Goal: Information Seeking & Learning: Compare options

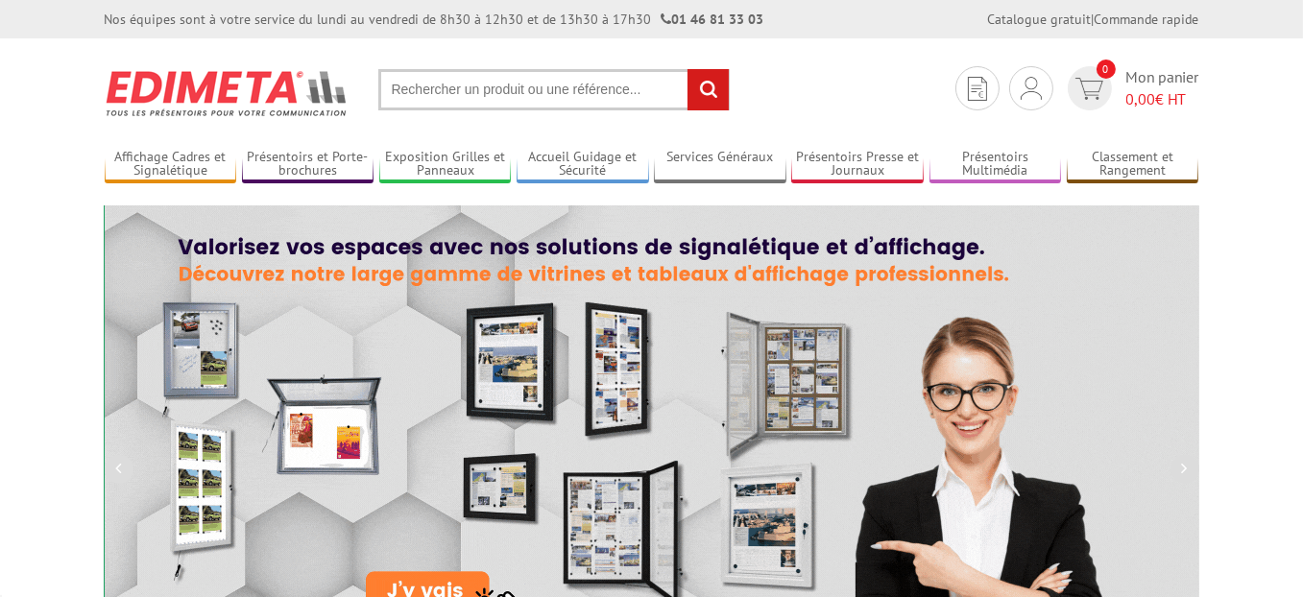
click at [559, 80] on input "text" at bounding box center [554, 89] width 352 height 41
paste input "réf 407708"
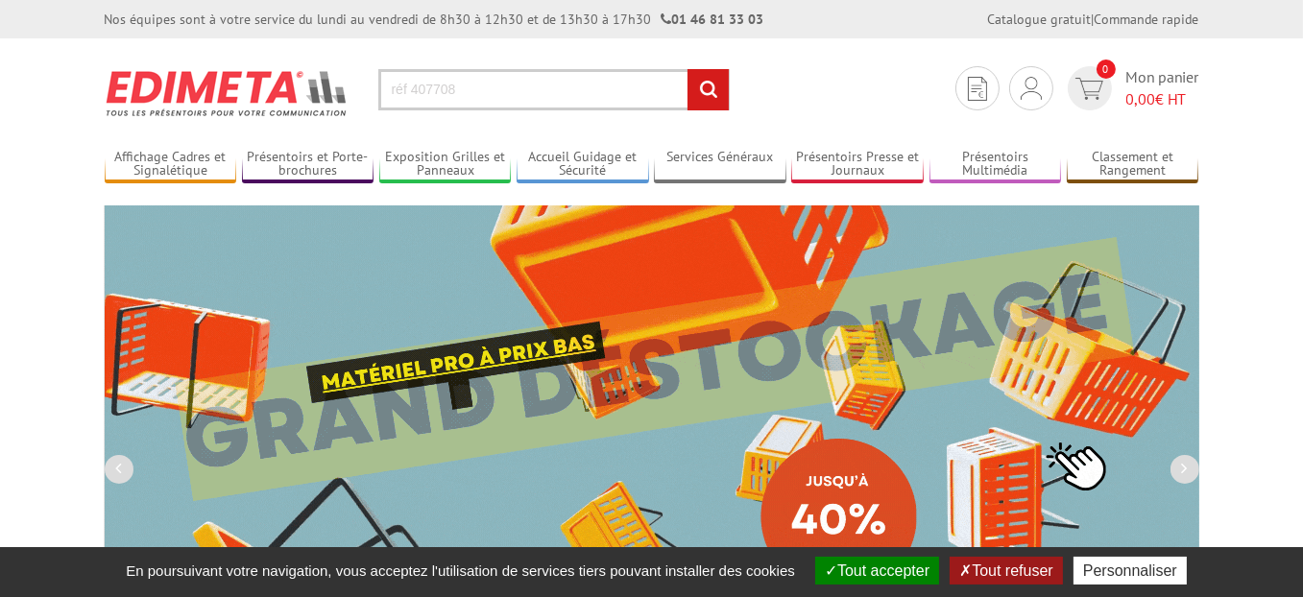
click at [409, 89] on input "réf 407708" at bounding box center [554, 89] width 352 height 41
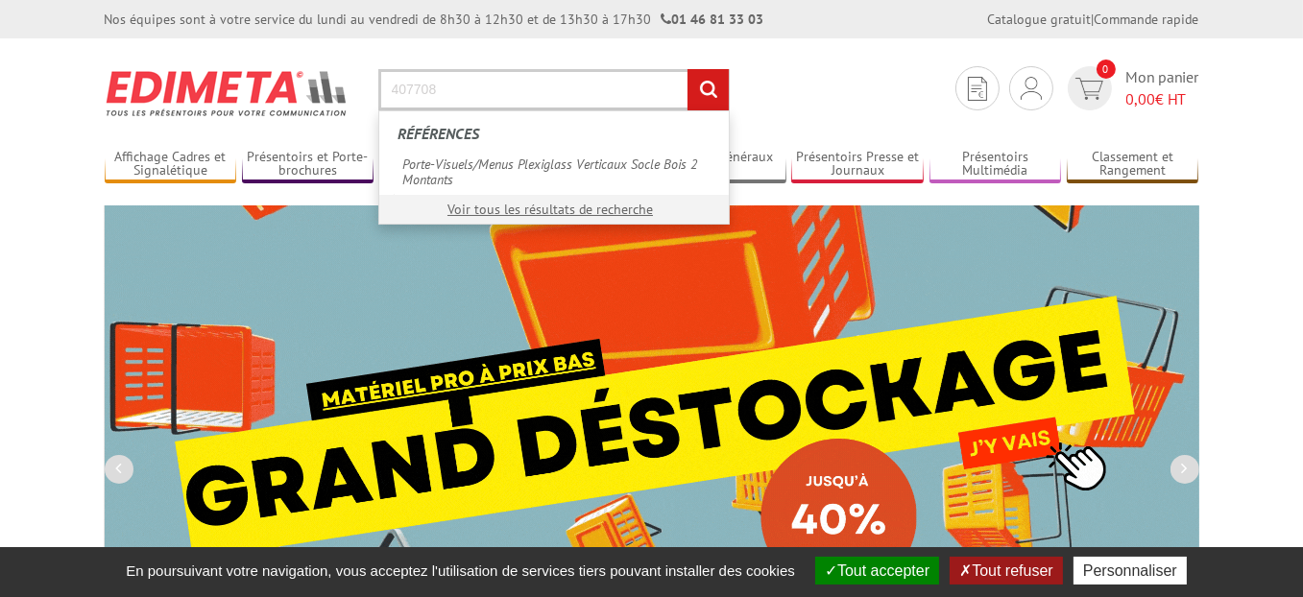
type input "407708"
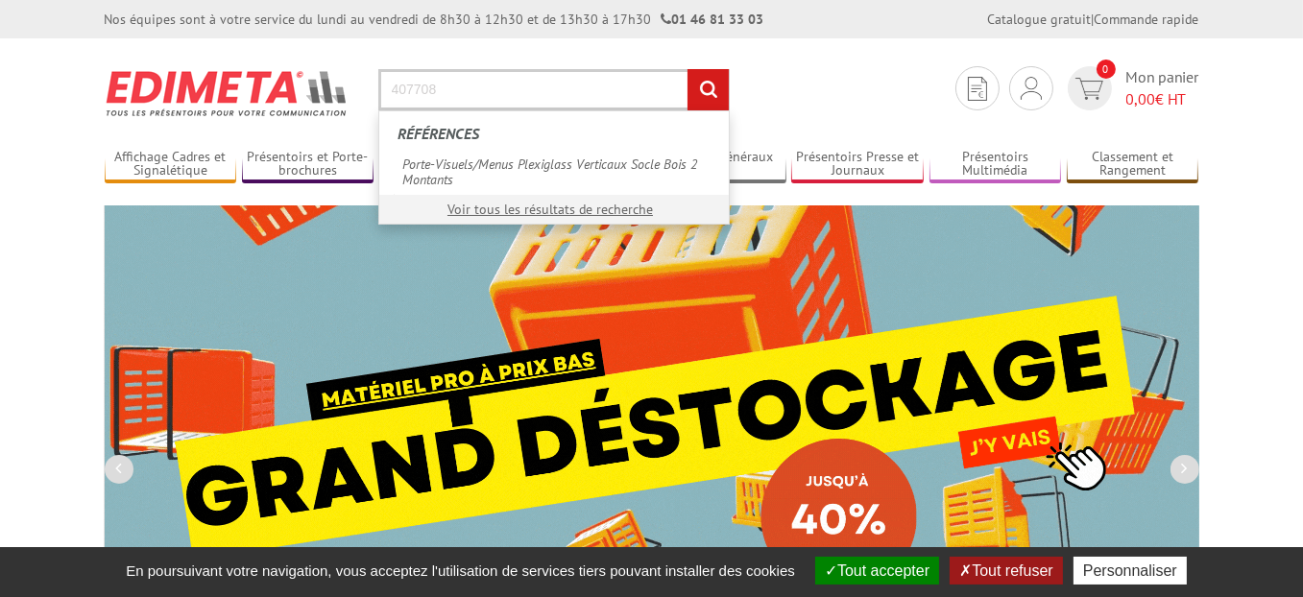
click at [718, 99] on input "rechercher" at bounding box center [708, 89] width 41 height 41
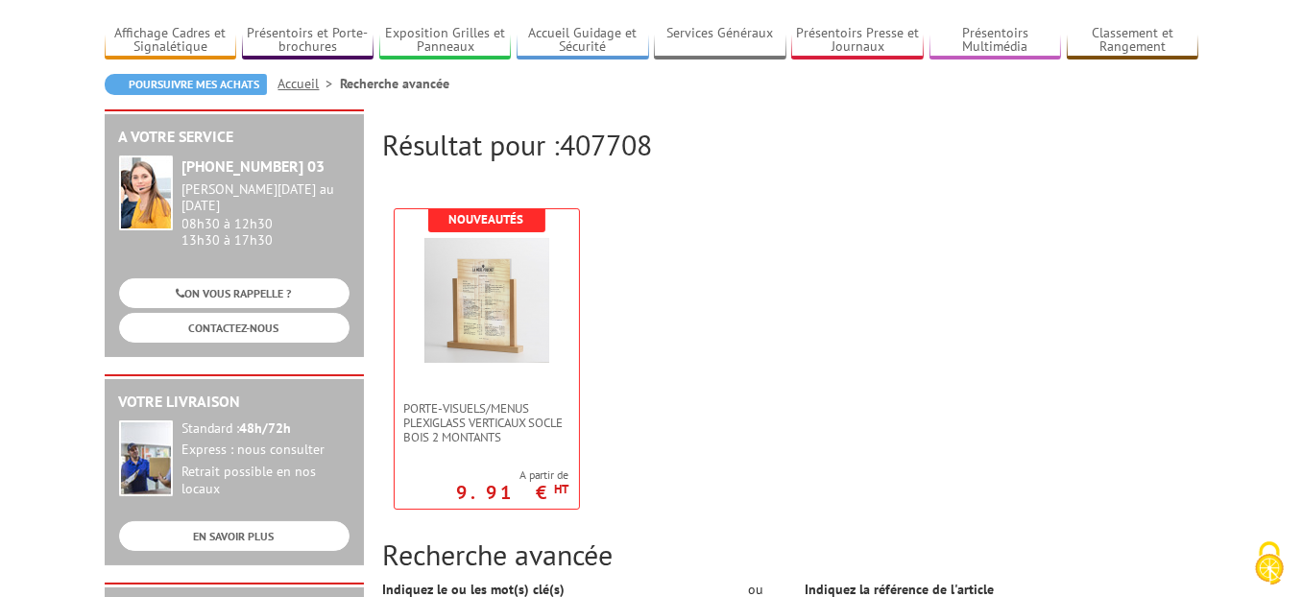
scroll to position [192, 0]
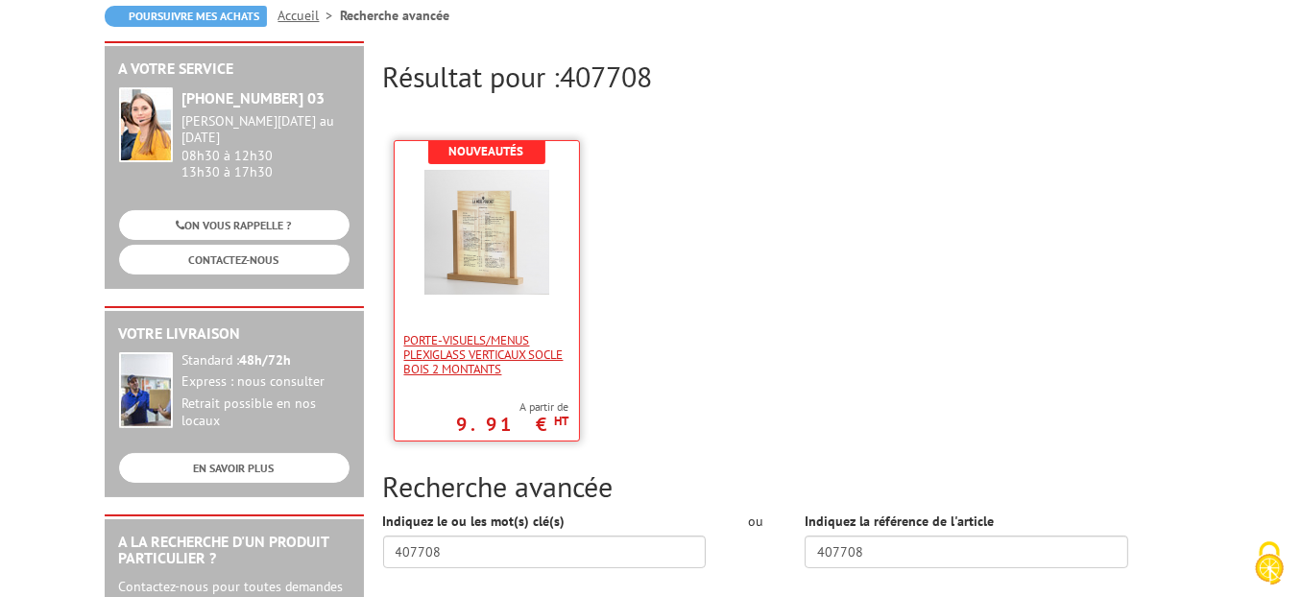
click at [499, 367] on span "Porte-Visuels/Menus Plexiglass Verticaux Socle Bois 2 Montants" at bounding box center [486, 354] width 165 height 43
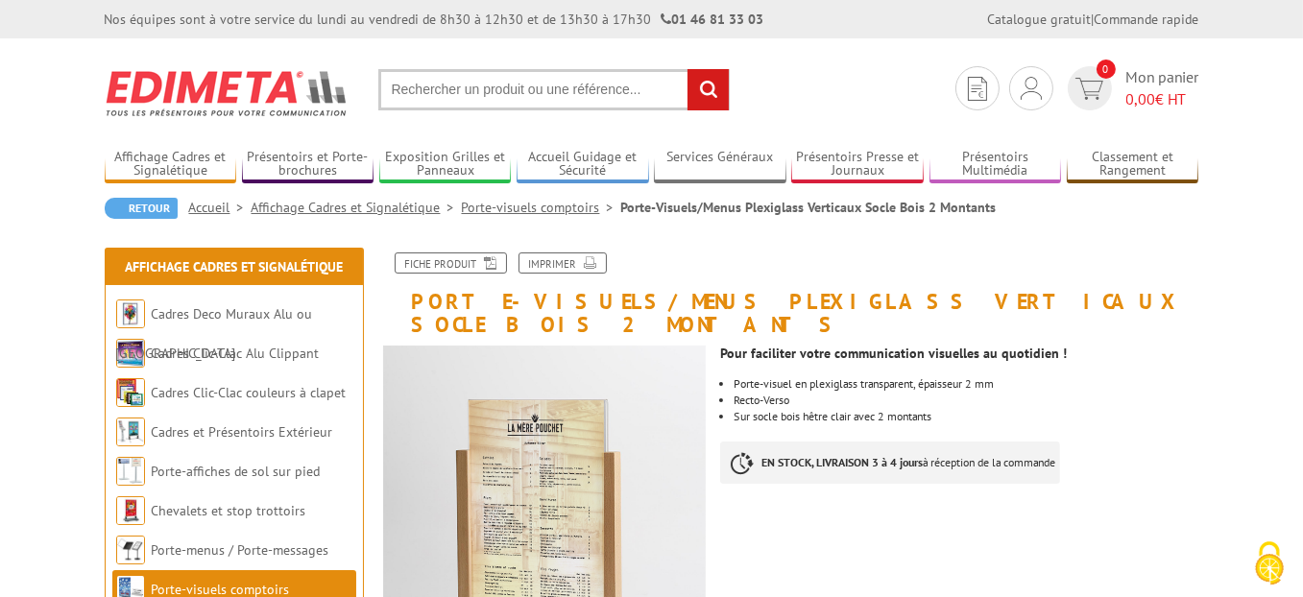
scroll to position [96, 0]
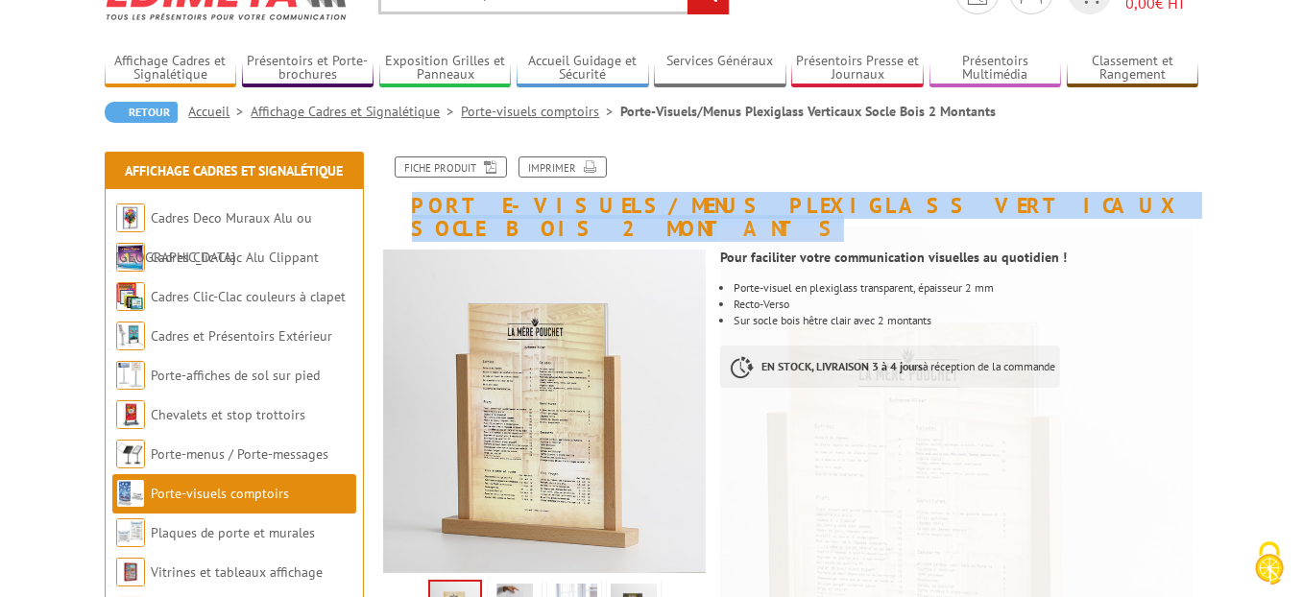
drag, startPoint x: 1133, startPoint y: 199, endPoint x: 412, endPoint y: 198, distance: 721.3
click at [412, 198] on h1 "Porte-Visuels/Menus Plexiglass Verticaux Socle Bois 2 Montants" at bounding box center [791, 199] width 845 height 84
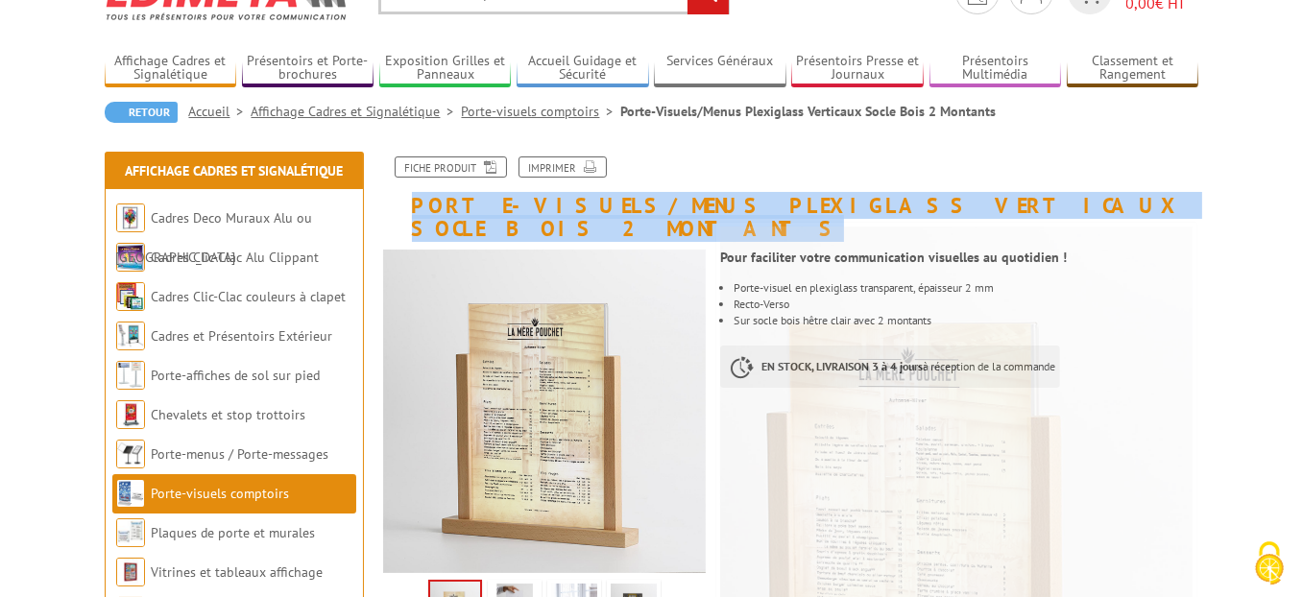
copy h1 "Porte-Visuels/Menus Plexiglass Verticaux Socle Bois 2 Montants"
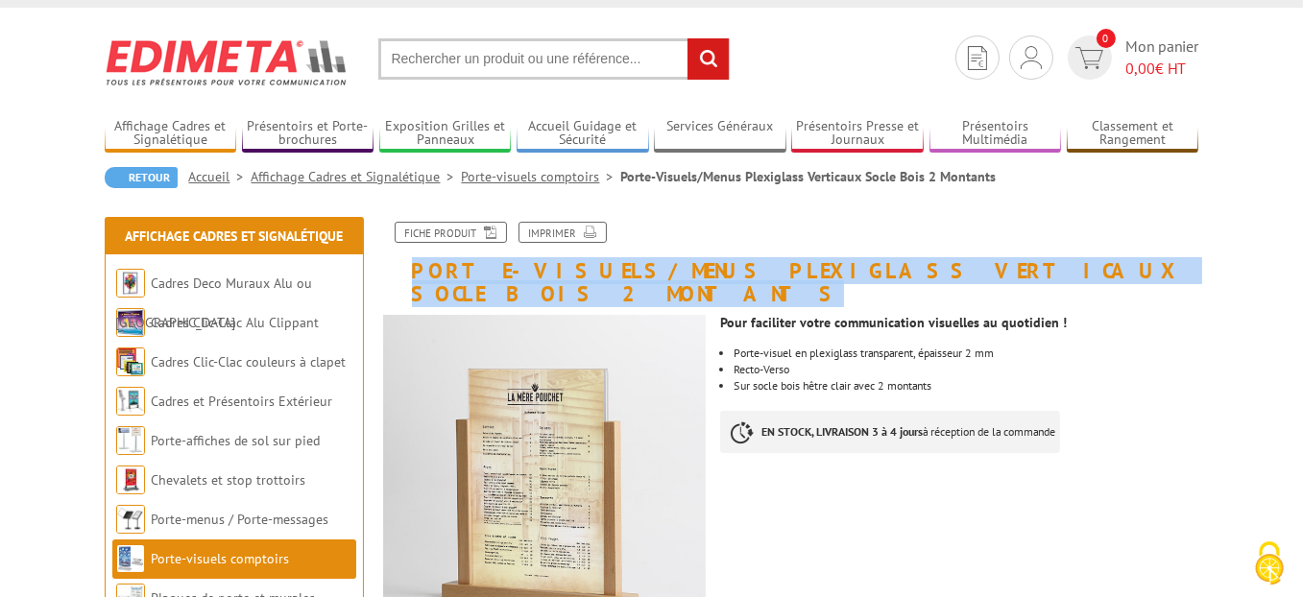
scroll to position [0, 0]
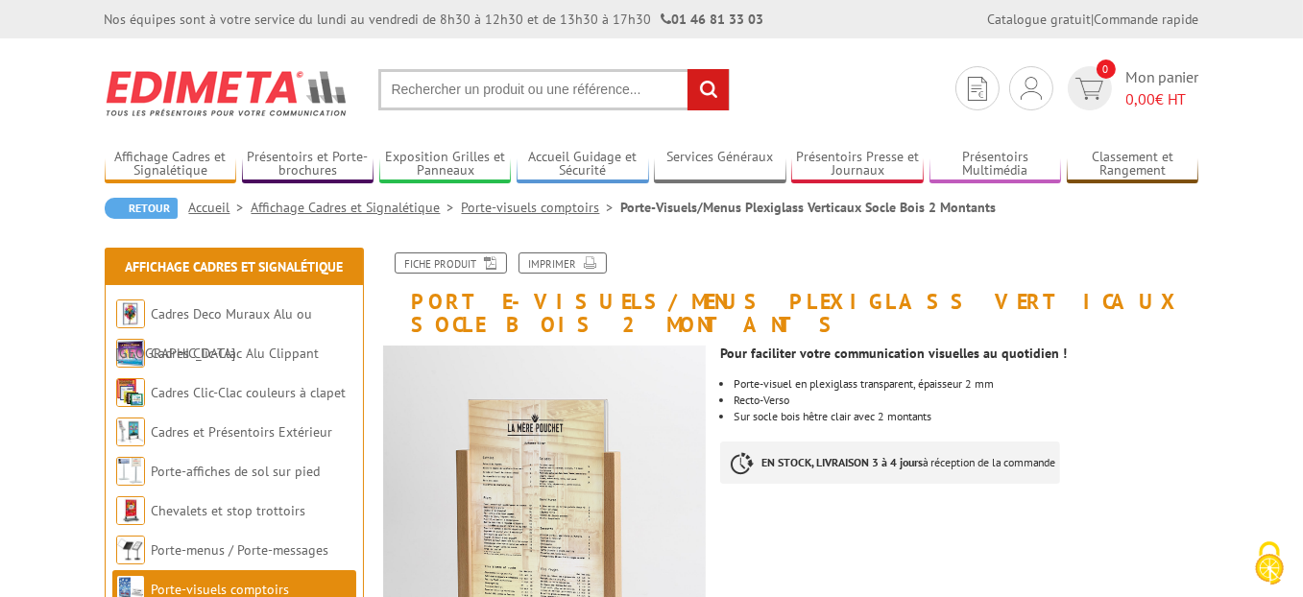
click at [511, 85] on input "text" at bounding box center [554, 89] width 352 height 41
paste input "477300"
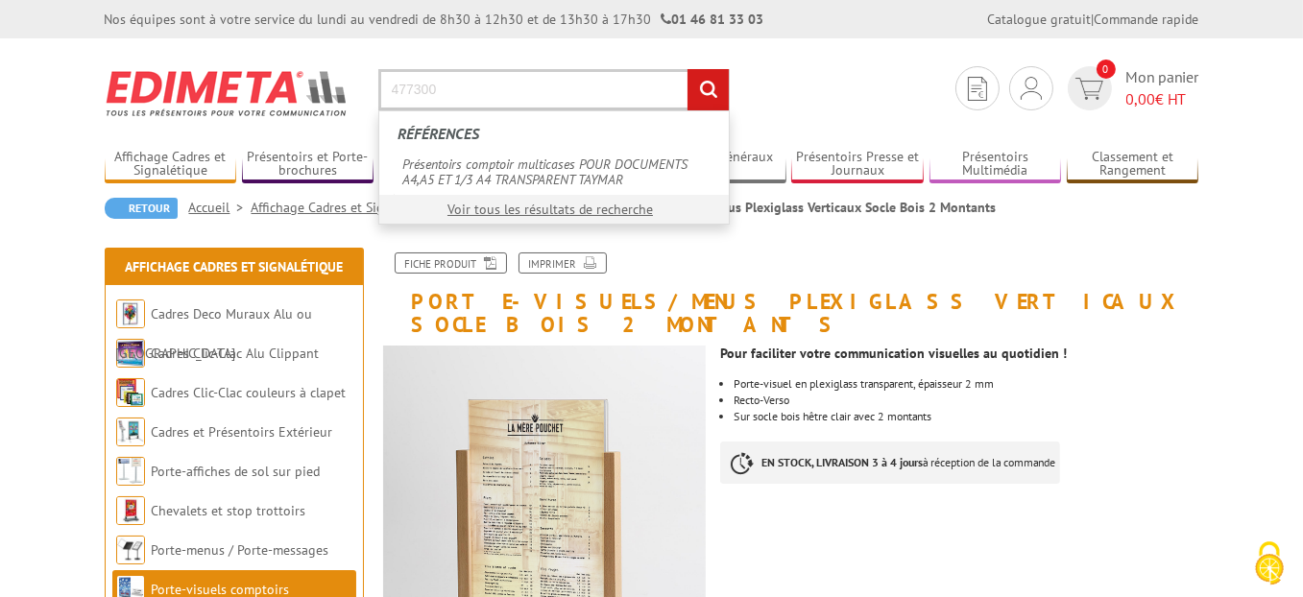
type input "477300"
click at [688, 69] on input "rechercher" at bounding box center [708, 89] width 41 height 41
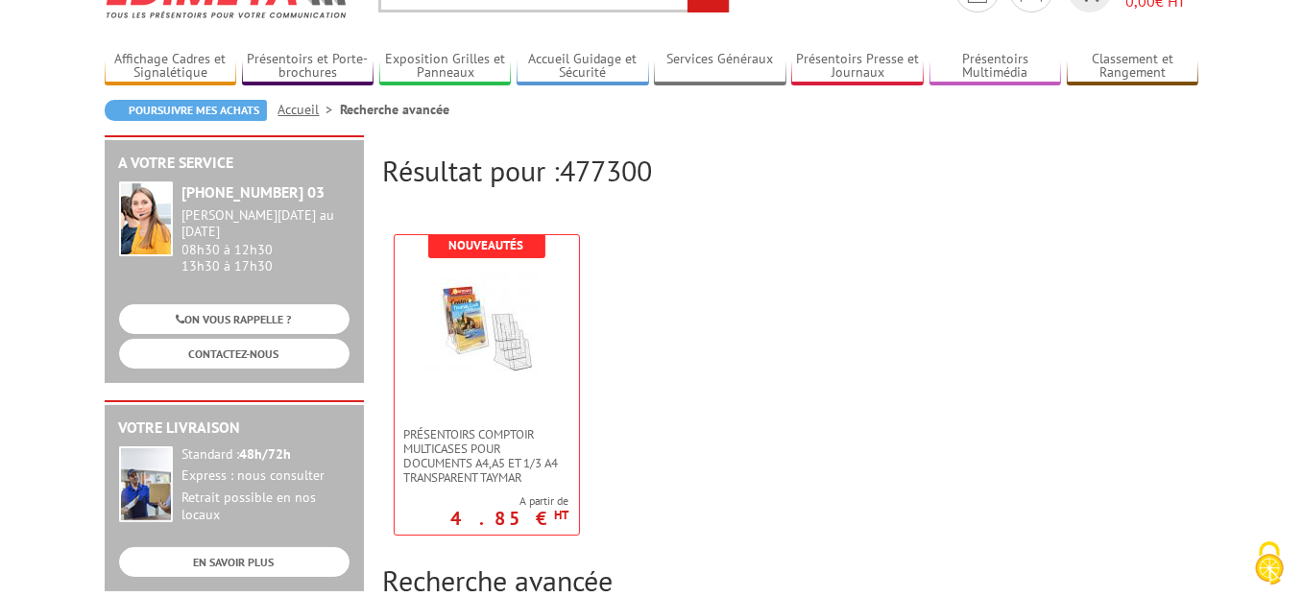
scroll to position [192, 0]
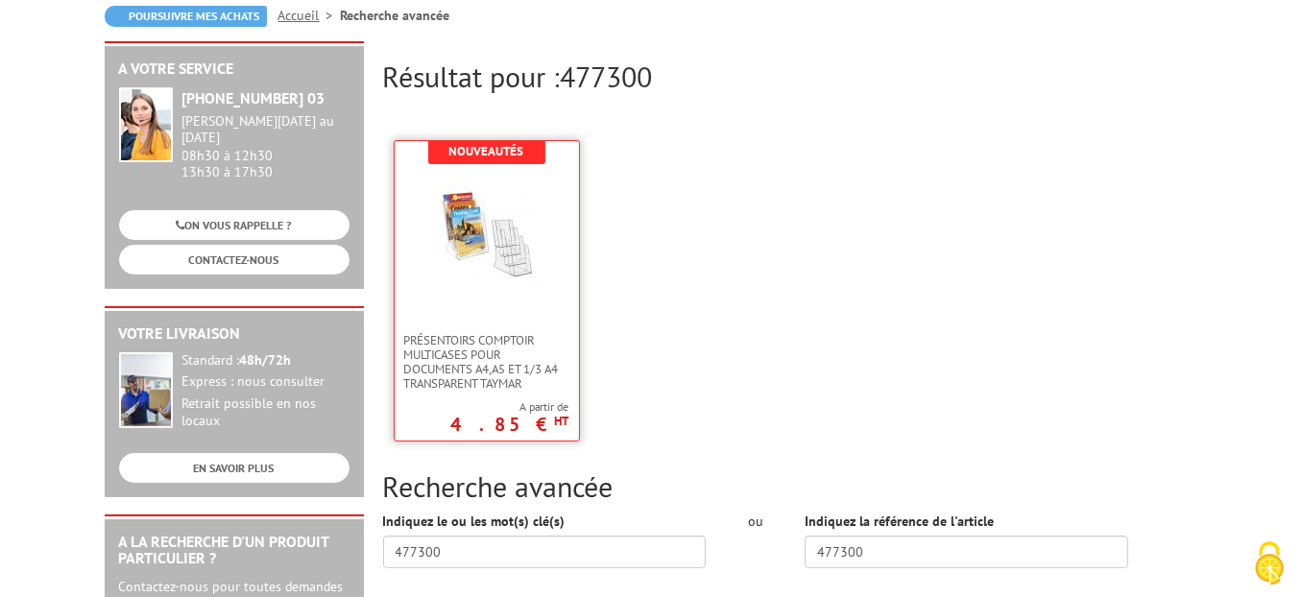
click at [497, 258] on img at bounding box center [487, 232] width 125 height 125
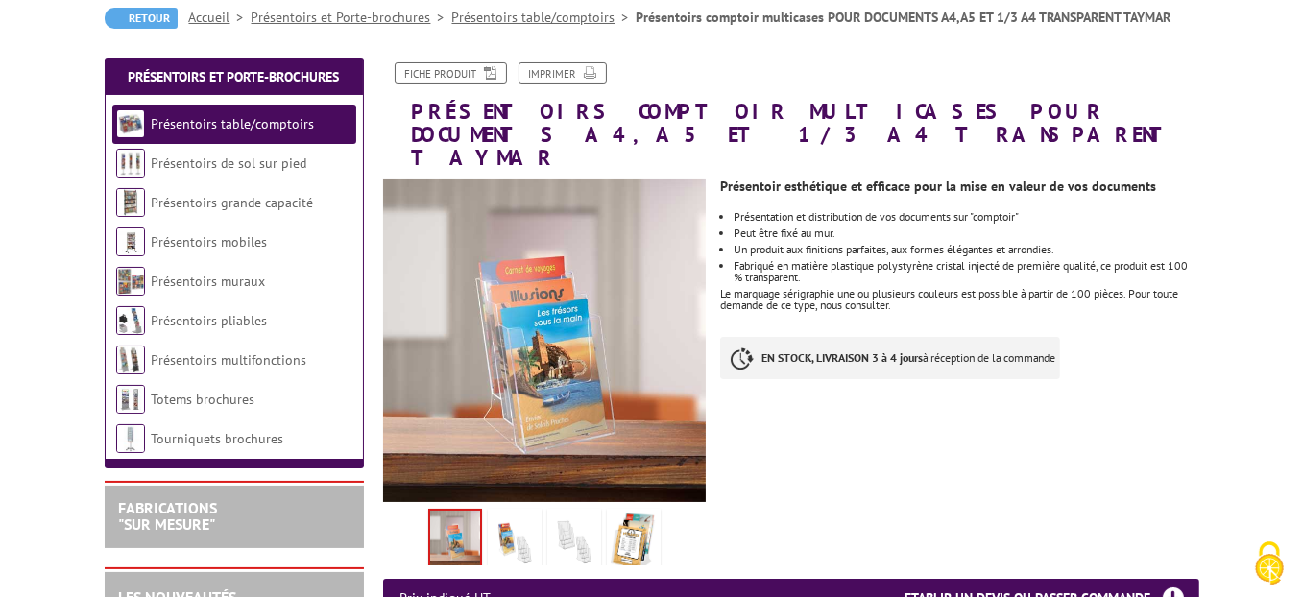
scroll to position [288, 0]
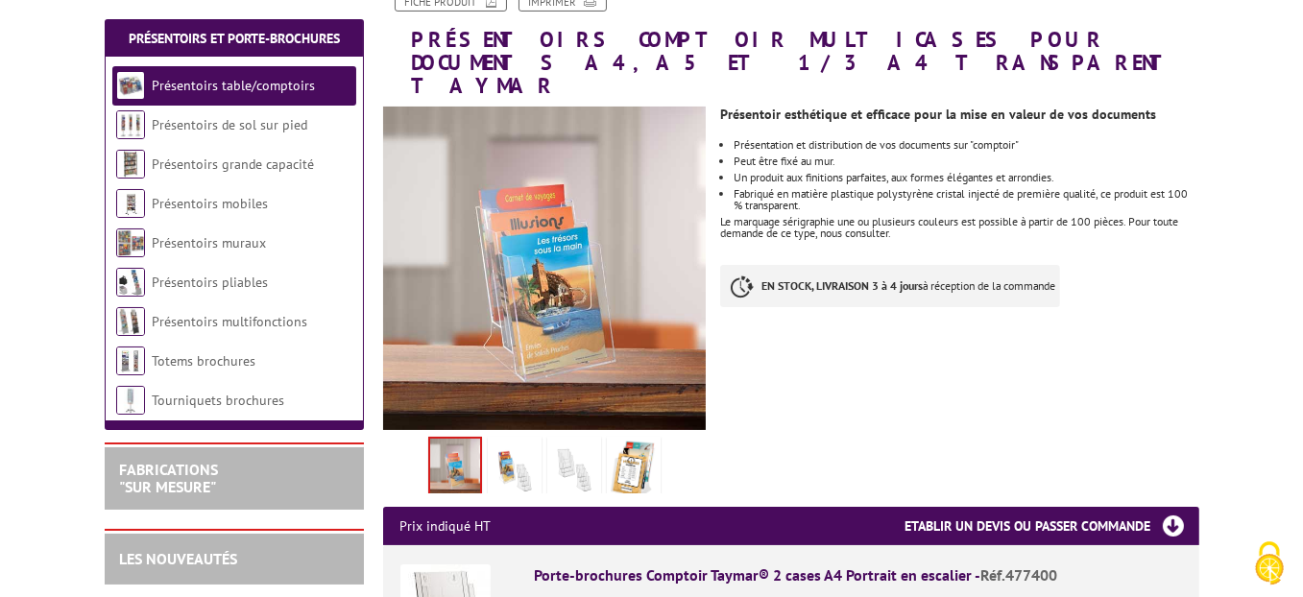
click at [633, 441] on img at bounding box center [634, 471] width 46 height 60
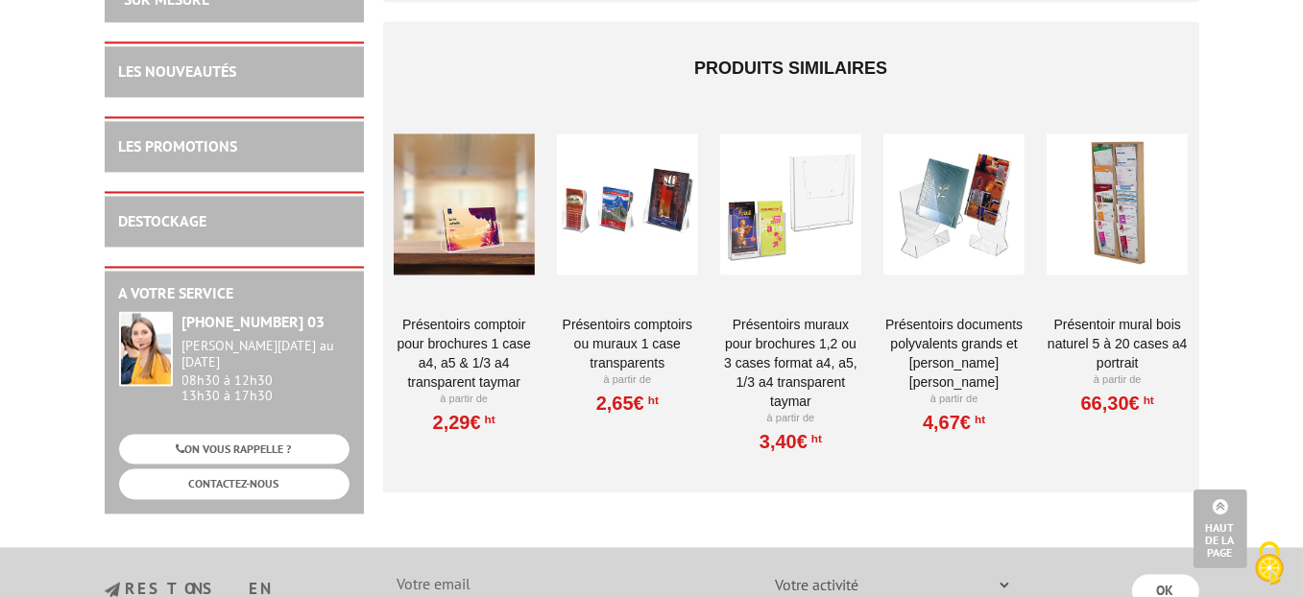
scroll to position [4803, 0]
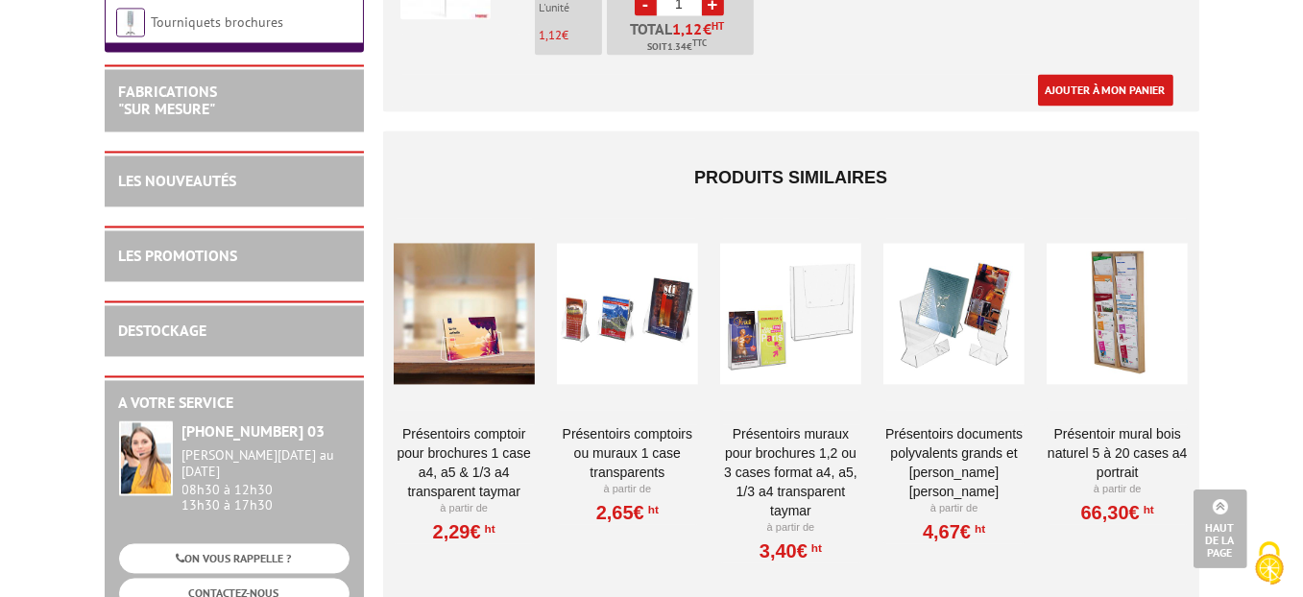
click at [1130, 262] on div at bounding box center [1117, 314] width 141 height 192
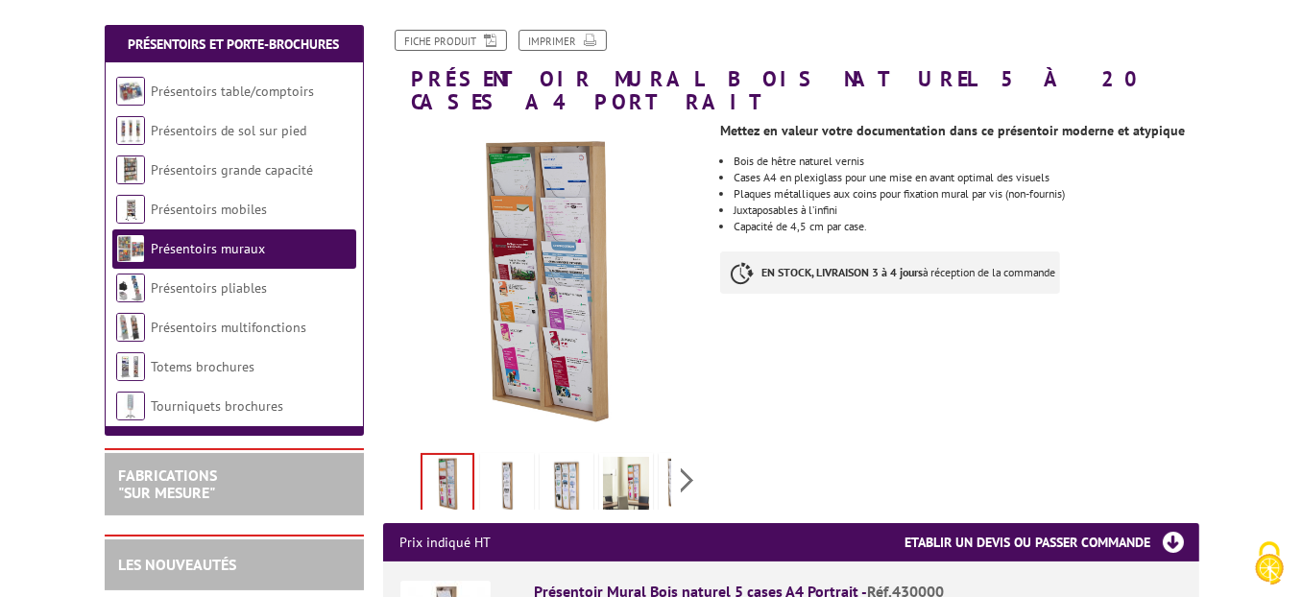
scroll to position [192, 0]
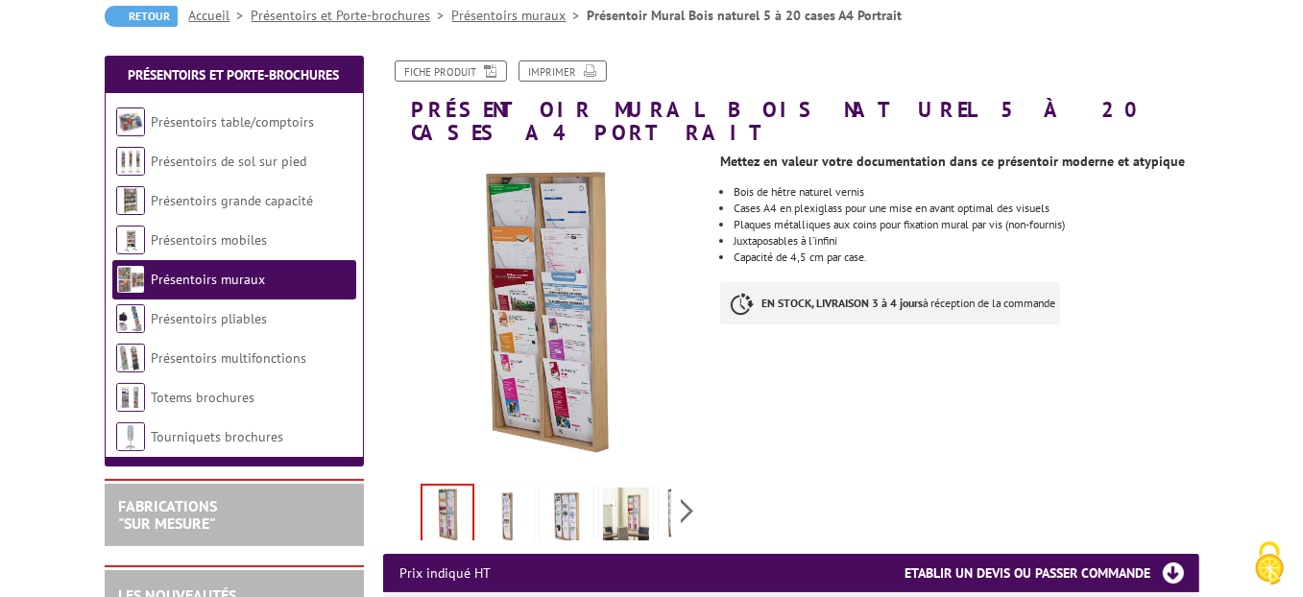
click at [513, 508] on img at bounding box center [507, 518] width 46 height 60
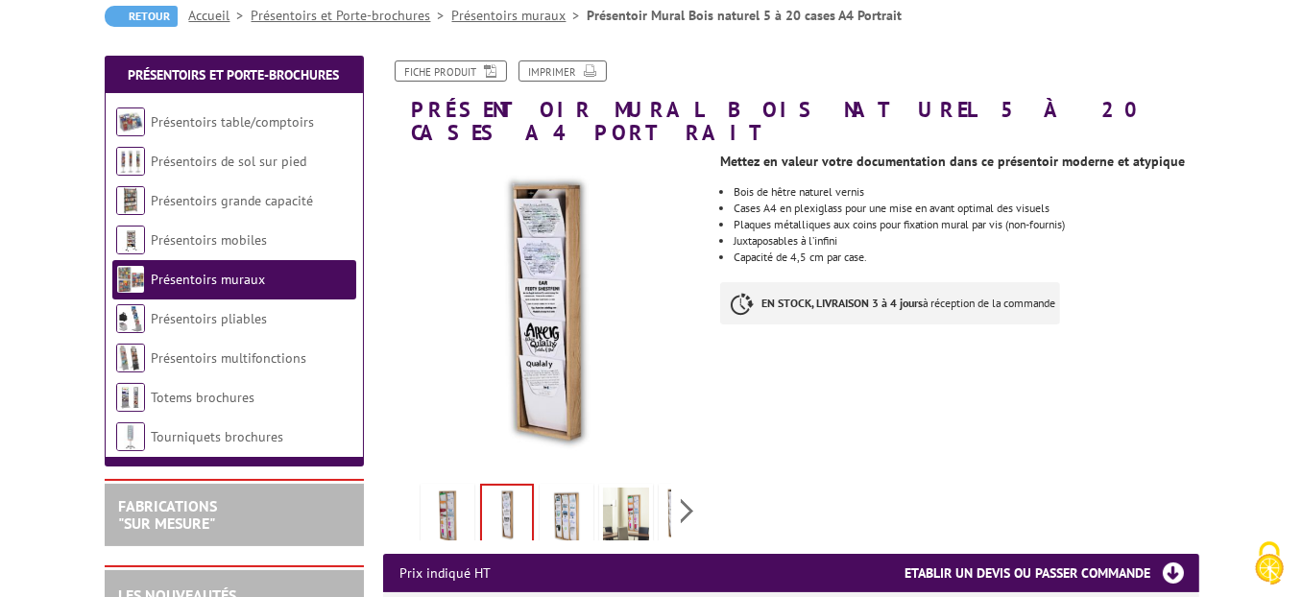
click at [564, 506] on img at bounding box center [567, 518] width 46 height 60
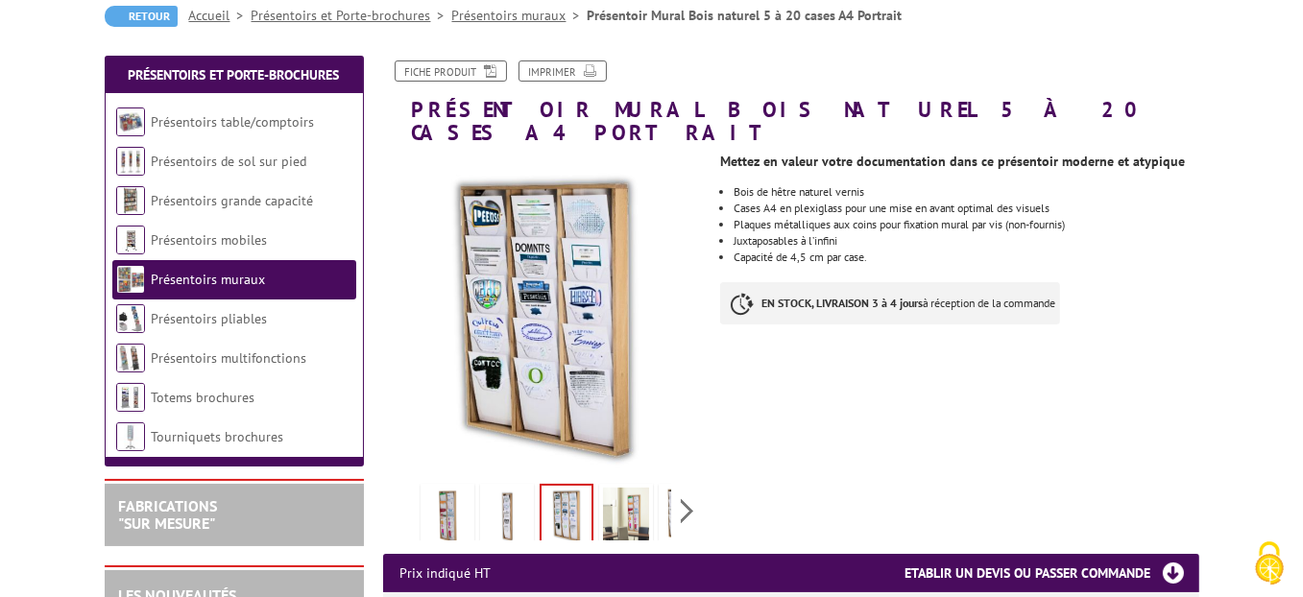
click at [599, 503] on link at bounding box center [626, 517] width 54 height 67
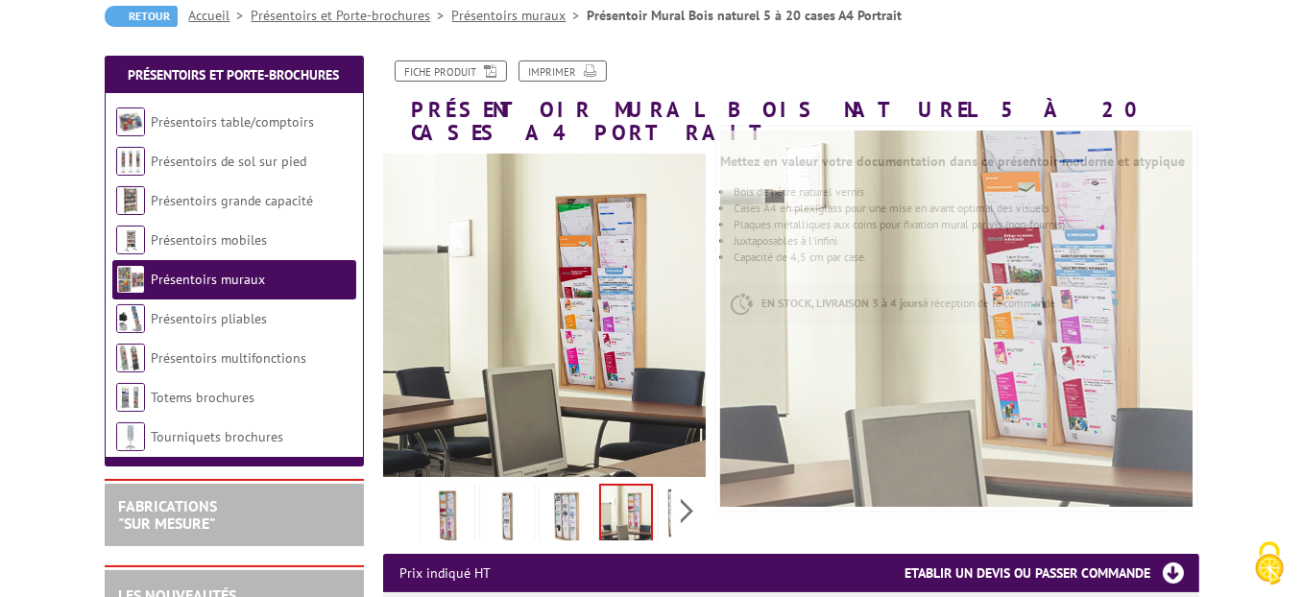
click at [579, 493] on img at bounding box center [567, 518] width 46 height 60
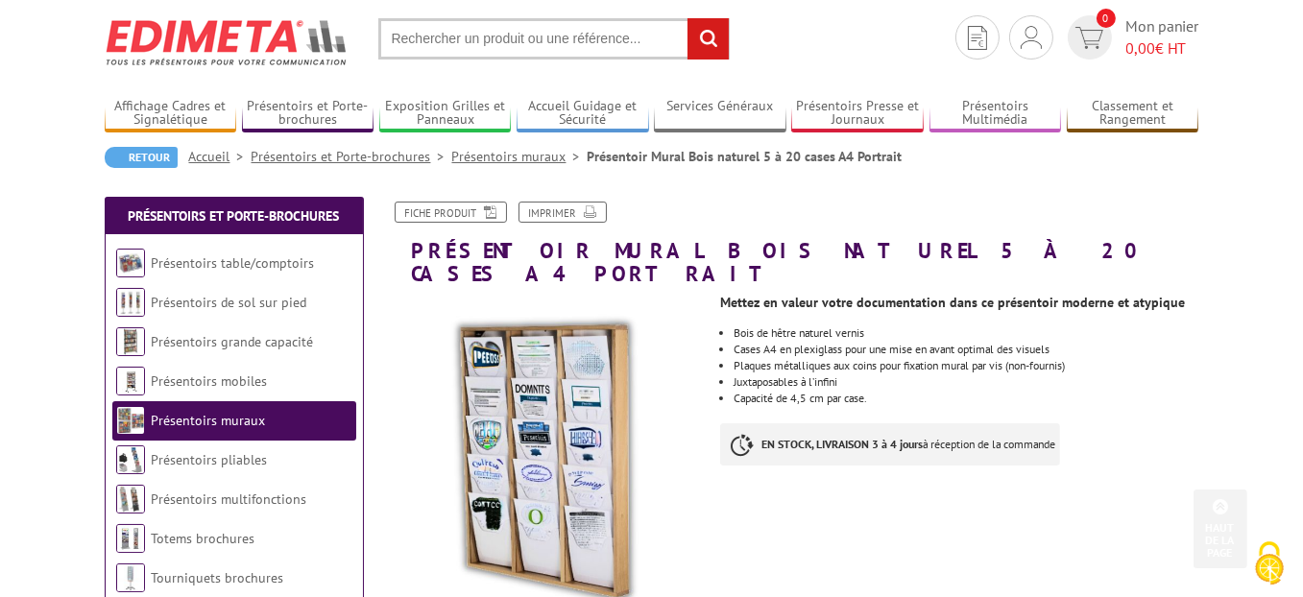
scroll to position [0, 0]
